Goal: Task Accomplishment & Management: Manage account settings

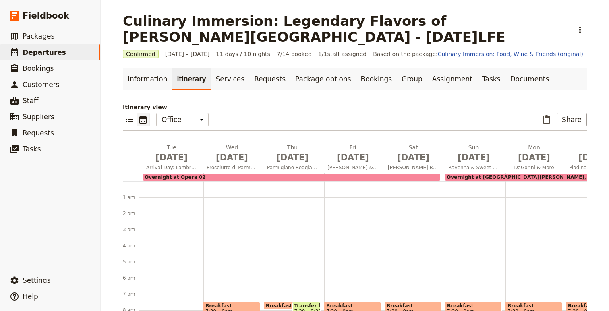
scroll to position [191, 0]
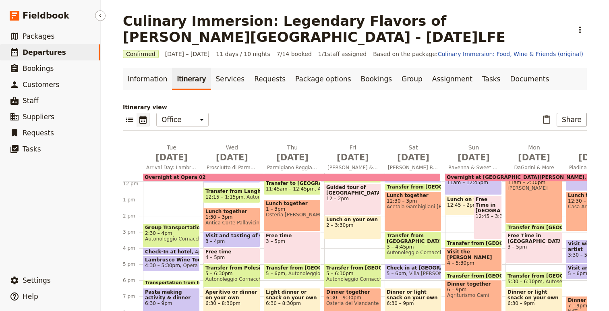
click at [50, 46] on link "​ Departures" at bounding box center [50, 52] width 100 height 16
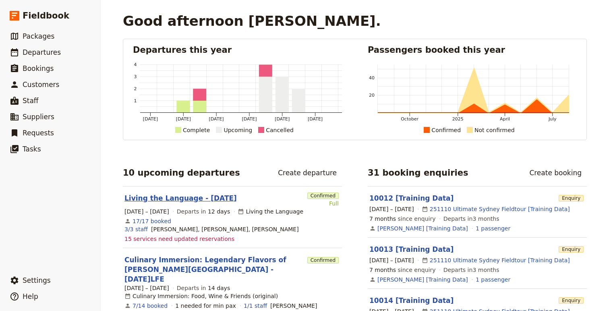
click at [183, 202] on link "Living the Language - [DATE]" at bounding box center [180, 198] width 112 height 10
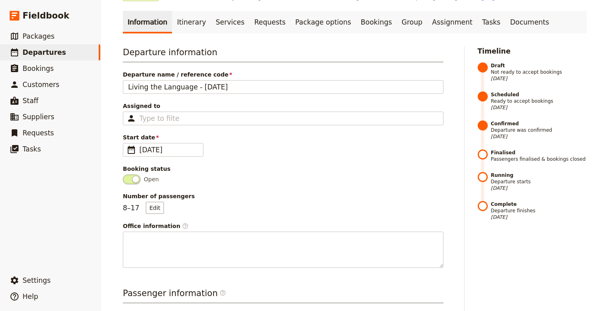
scroll to position [41, 0]
click at [182, 21] on link "Itinerary" at bounding box center [191, 21] width 39 height 23
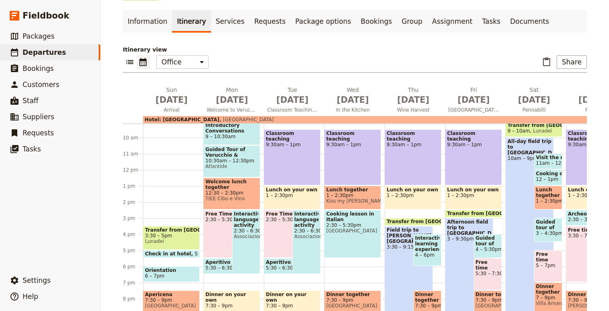
scroll to position [148, 0]
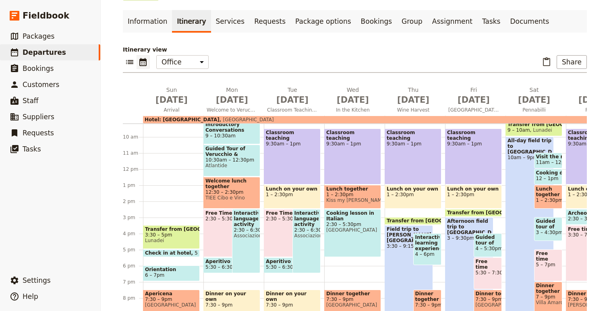
click at [174, 238] on span "Lunadei" at bounding box center [171, 241] width 53 height 6
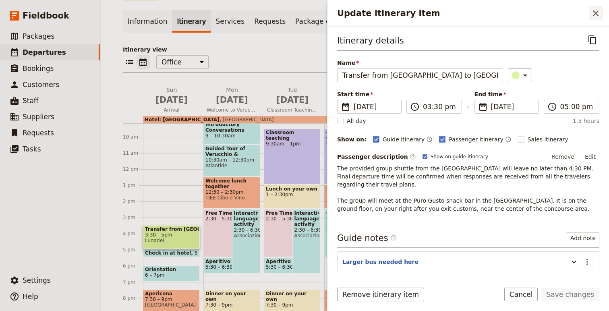
click at [598, 11] on icon "Close drawer" at bounding box center [596, 13] width 6 height 6
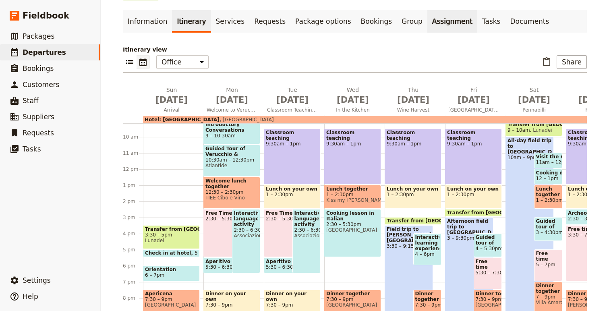
click at [427, 24] on link "Assignment" at bounding box center [452, 21] width 50 height 23
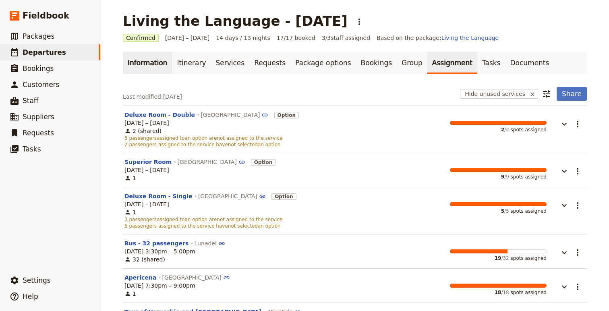
click at [145, 66] on link "Information" at bounding box center [147, 63] width 49 height 23
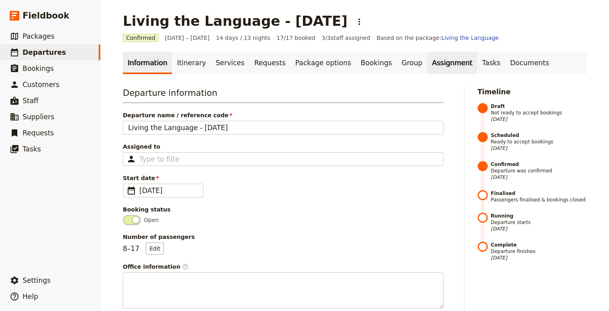
click at [427, 70] on link "Assignment" at bounding box center [452, 63] width 50 height 23
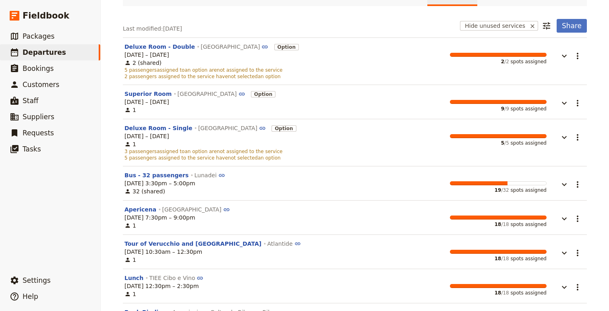
scroll to position [71, 0]
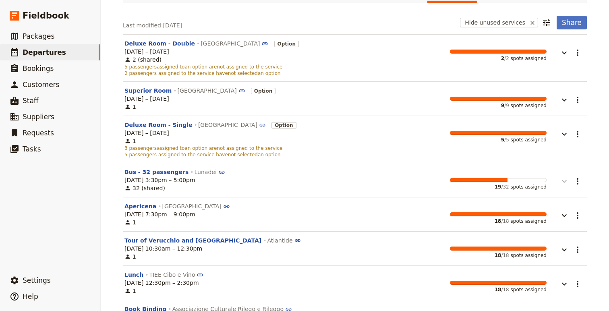
click at [561, 182] on icon "button" at bounding box center [564, 181] width 10 height 10
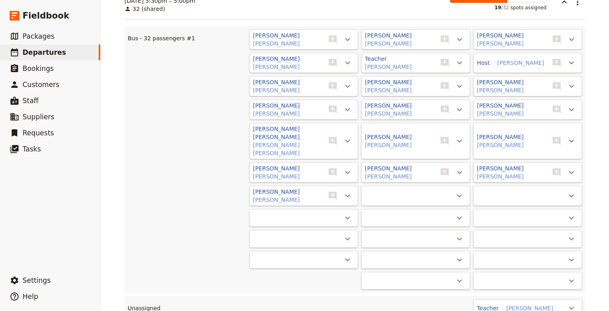
scroll to position [257, 0]
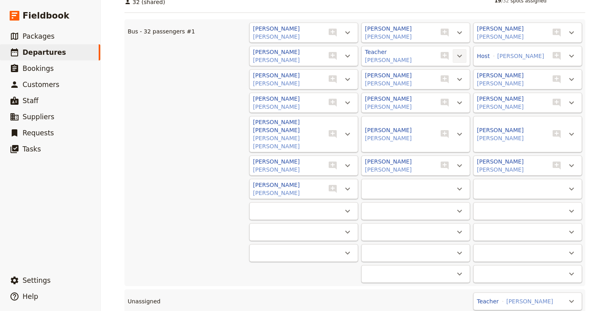
click at [461, 58] on icon "Actions" at bounding box center [460, 56] width 10 height 10
click at [449, 75] on span "Unassign Teacher ([PERSON_NAME])" at bounding box center [410, 74] width 102 height 8
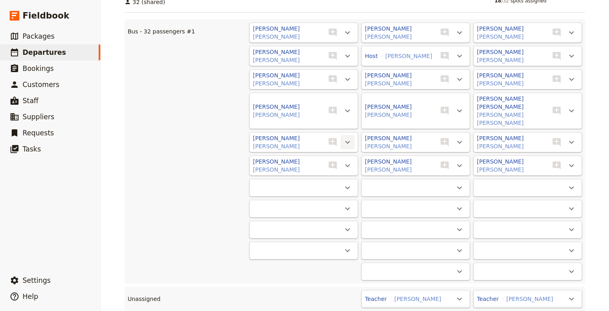
click at [348, 137] on icon "Actions" at bounding box center [348, 142] width 10 height 10
click at [329, 147] on span "Unassign [PERSON_NAME]" at bounding box center [312, 144] width 75 height 8
click at [572, 79] on icon "Actions" at bounding box center [571, 79] width 5 height 3
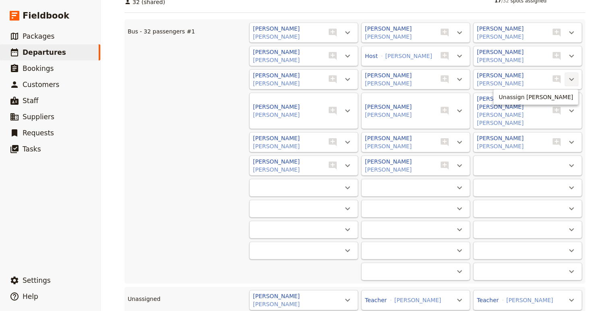
click at [607, 86] on div "Living the Language - [DATE] ​ Confirmed [DATE] – [DATE] 14 days / 13 nights 17…" at bounding box center [355, 155] width 508 height 311
click at [459, 54] on icon "Actions" at bounding box center [460, 56] width 10 height 10
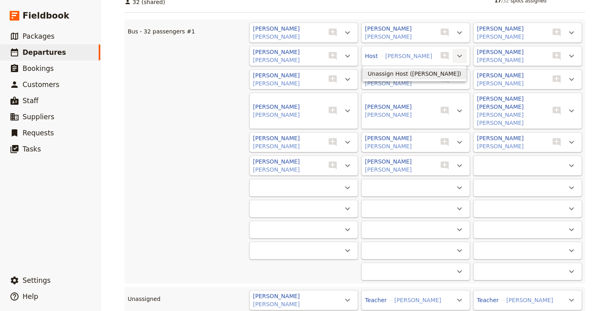
click at [426, 72] on span "Unassign Host ([PERSON_NAME])" at bounding box center [414, 74] width 93 height 8
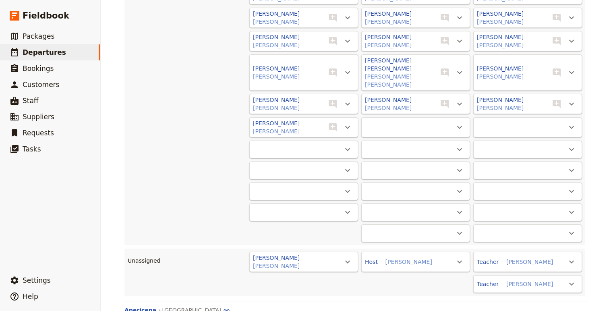
scroll to position [296, 0]
click at [459, 256] on icon "Actions" at bounding box center [460, 261] width 10 height 10
click at [444, 275] on span "Bus - 32 passengers #1 - 16/32" at bounding box center [416, 272] width 89 height 8
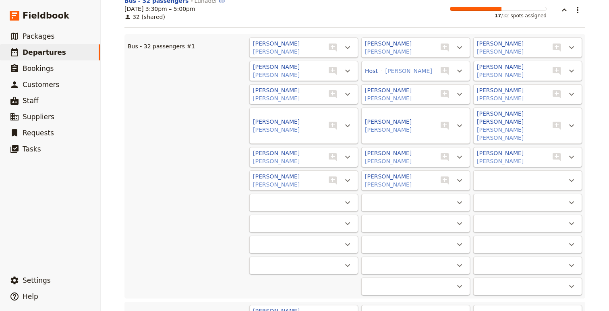
scroll to position [240, 0]
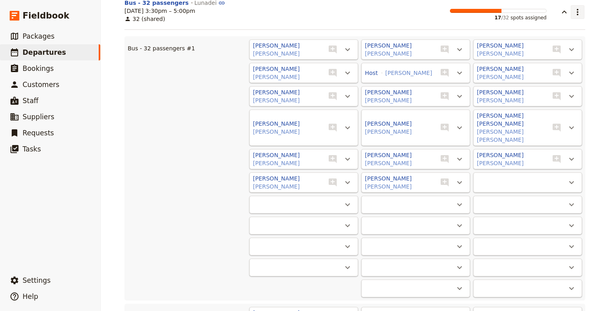
click at [574, 13] on icon "Actions" at bounding box center [578, 12] width 10 height 10
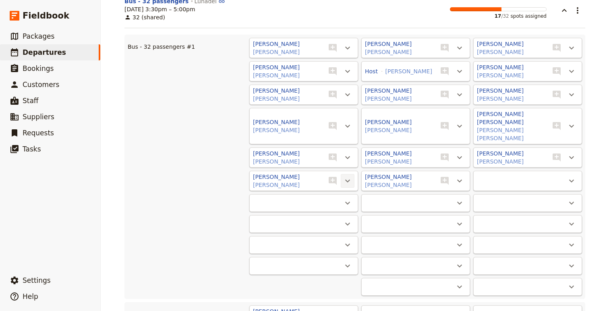
click at [350, 176] on icon "Actions" at bounding box center [348, 181] width 10 height 10
click at [347, 179] on span "Unassign [PERSON_NAME]" at bounding box center [312, 182] width 75 height 8
